Goal: Information Seeking & Learning: Learn about a topic

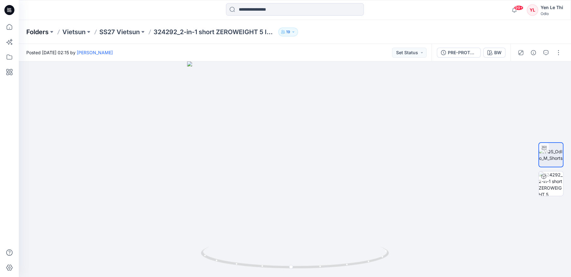
click at [45, 34] on p "Folders" at bounding box center [37, 32] width 22 height 9
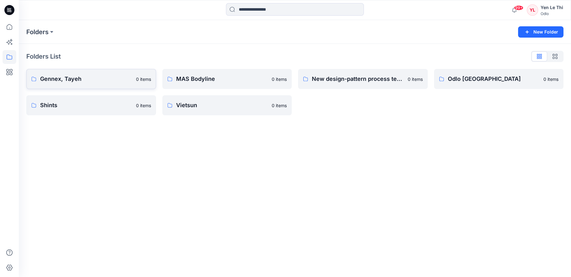
click at [102, 85] on link "Gennex, Tayeh 0 items" at bounding box center [91, 79] width 130 height 20
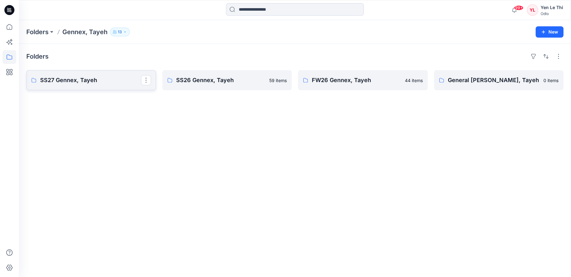
click at [94, 85] on link "SS27 Gennex, Tayeh" at bounding box center [91, 80] width 130 height 20
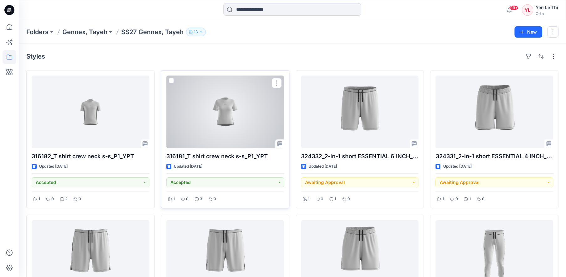
click at [254, 119] on div at bounding box center [225, 112] width 118 height 73
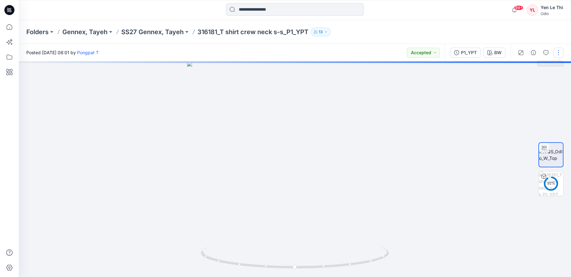
click at [558, 54] on button "button" at bounding box center [558, 53] width 10 height 10
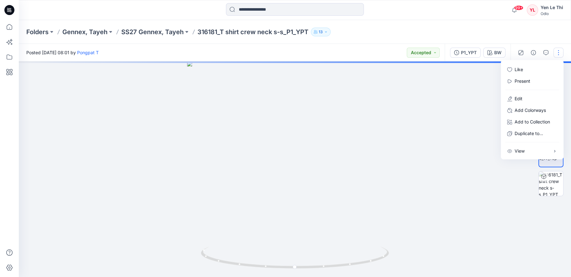
click at [558, 54] on button "button" at bounding box center [558, 53] width 10 height 10
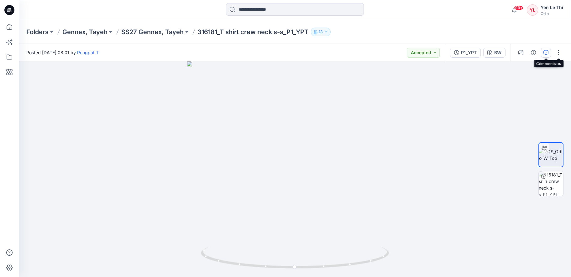
click at [545, 52] on icon "button" at bounding box center [545, 52] width 5 height 5
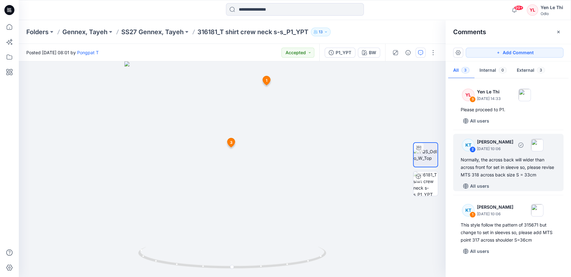
click at [509, 170] on div "Normally, the across back will wider than across front for set in sleeve so, pl…" at bounding box center [508, 167] width 95 height 23
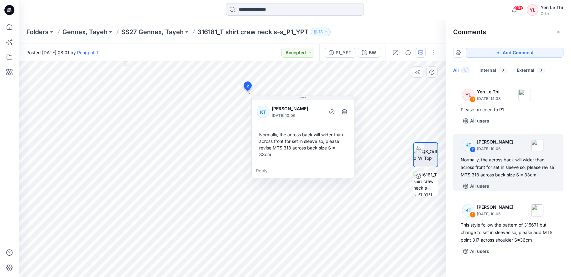
drag, startPoint x: 264, startPoint y: 140, endPoint x: 277, endPoint y: 142, distance: 13.6
click at [277, 142] on div "Normally, the across back will wider than across front for set in sleeve so, pl…" at bounding box center [303, 144] width 93 height 31
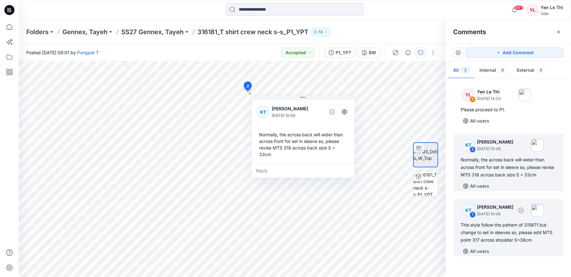
click at [493, 227] on div "This style follow the pattern of 315671 but change to set in sleeves so, please…" at bounding box center [508, 232] width 95 height 23
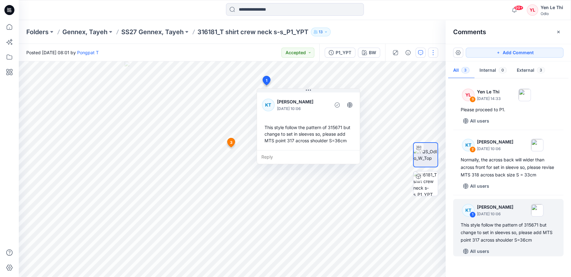
click at [431, 55] on button "button" at bounding box center [433, 53] width 10 height 10
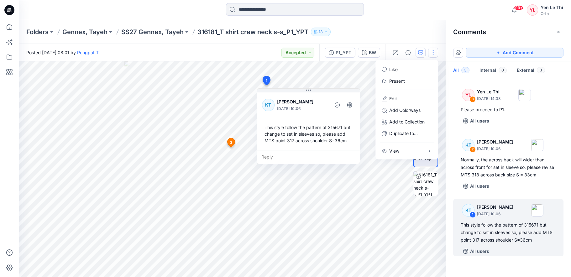
click at [431, 55] on button "button" at bounding box center [433, 53] width 10 height 10
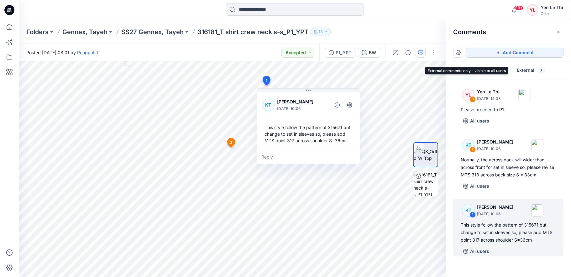
click at [523, 69] on button "External 3" at bounding box center [531, 71] width 38 height 16
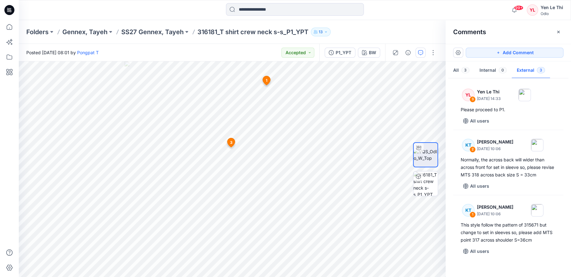
click at [523, 69] on button "External 3" at bounding box center [531, 71] width 38 height 16
